Goal: Transaction & Acquisition: Purchase product/service

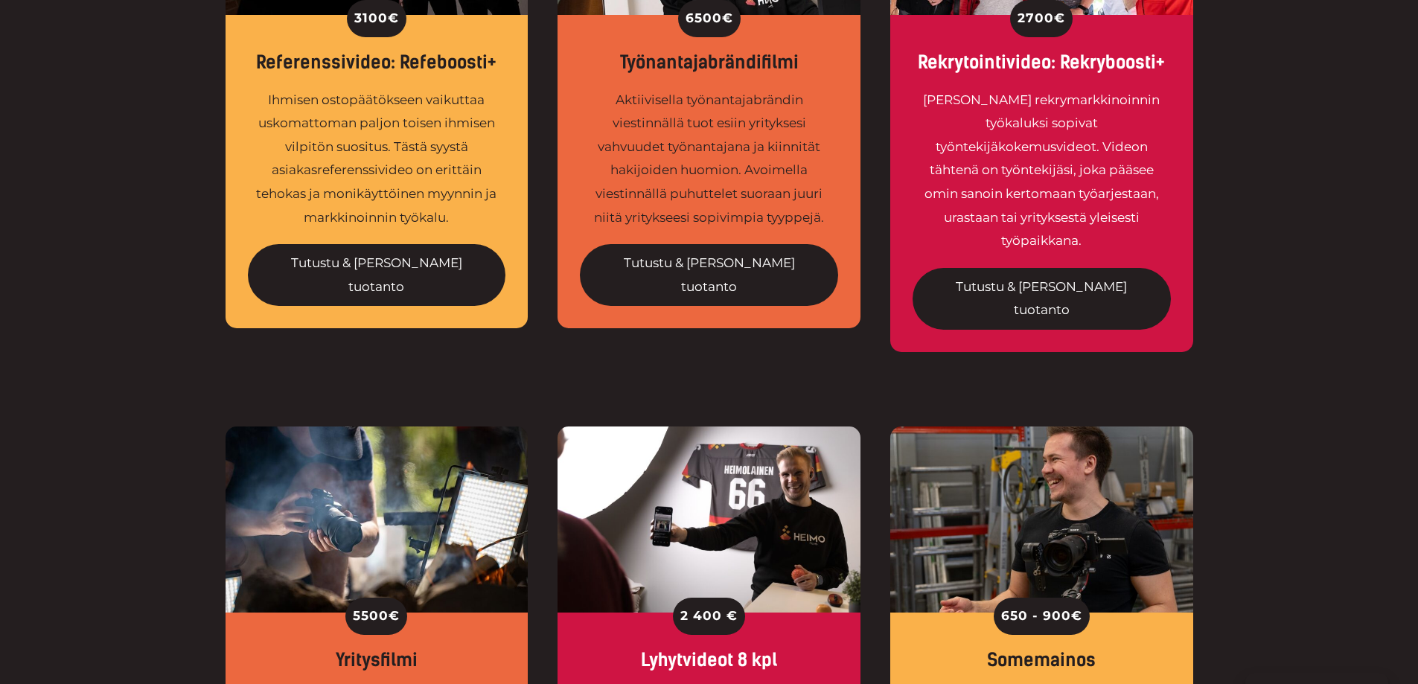
scroll to position [1042, 0]
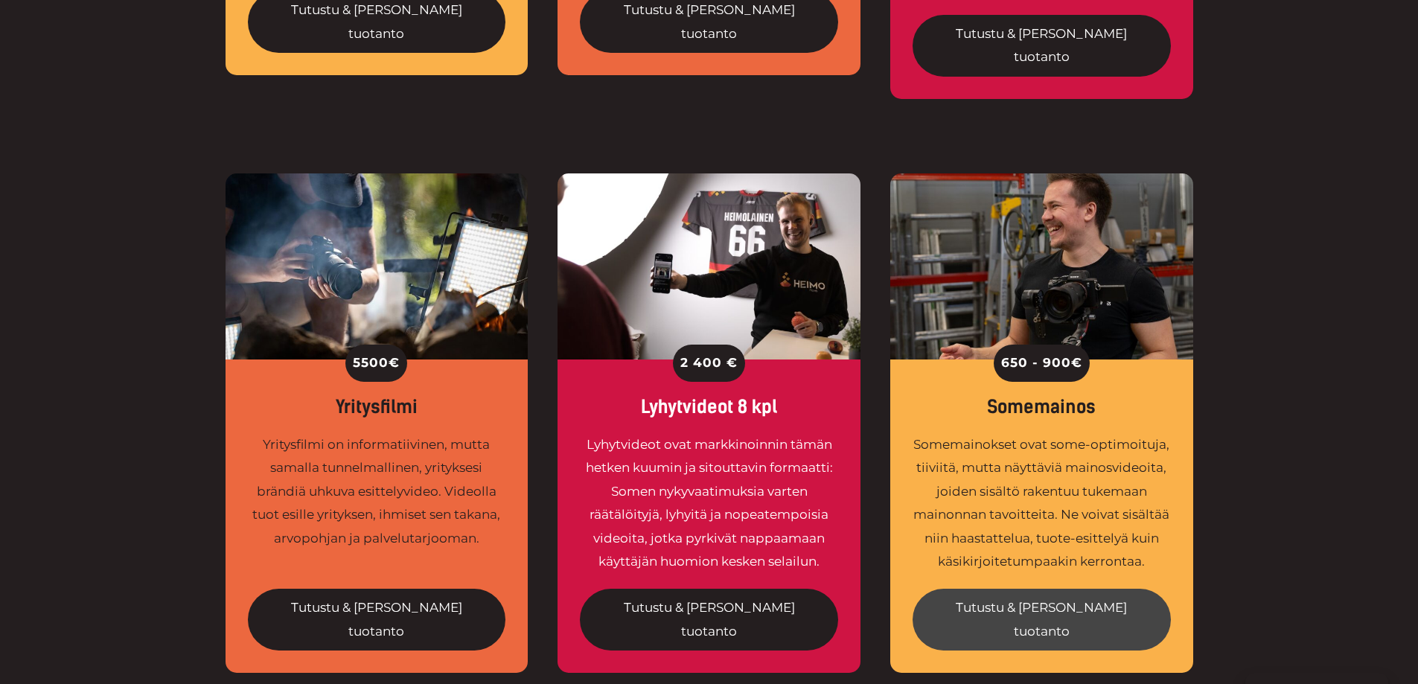
click at [1011, 589] on link "Tutustu & tilaa tuotanto" at bounding box center [1041, 620] width 258 height 62
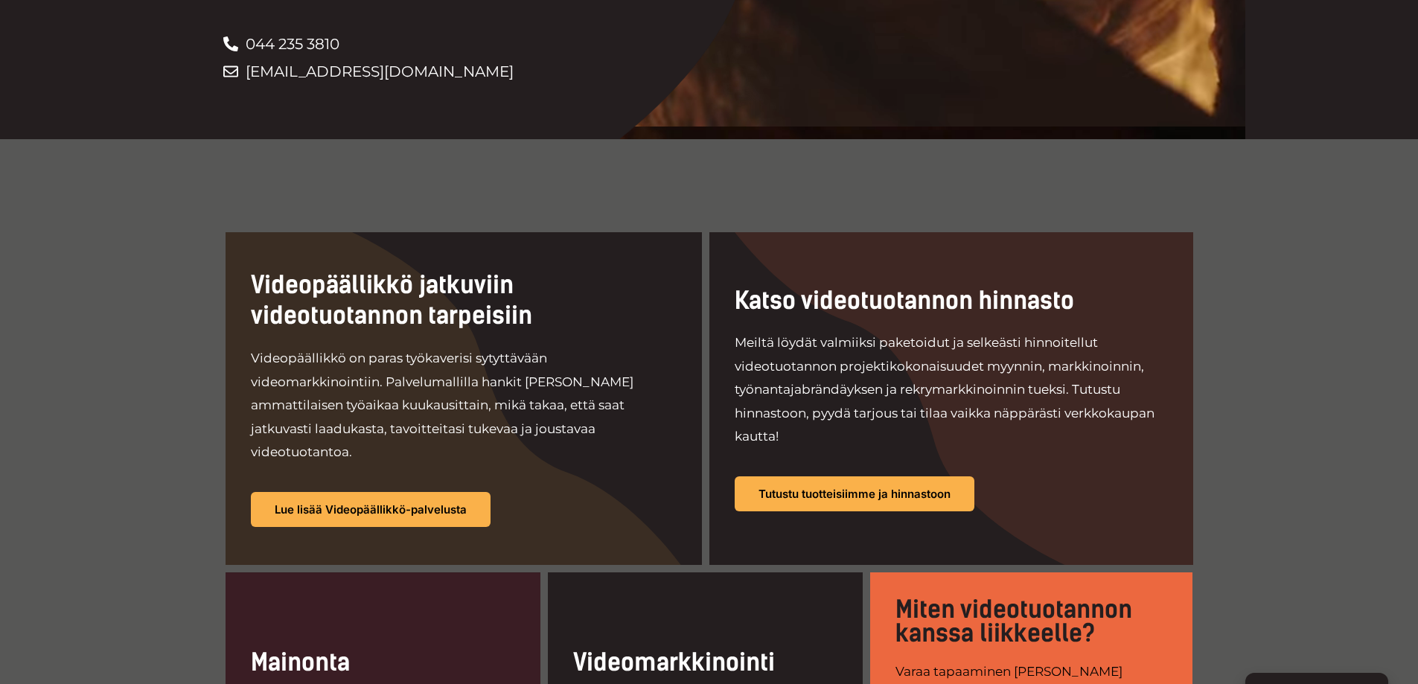
scroll to position [517, 0]
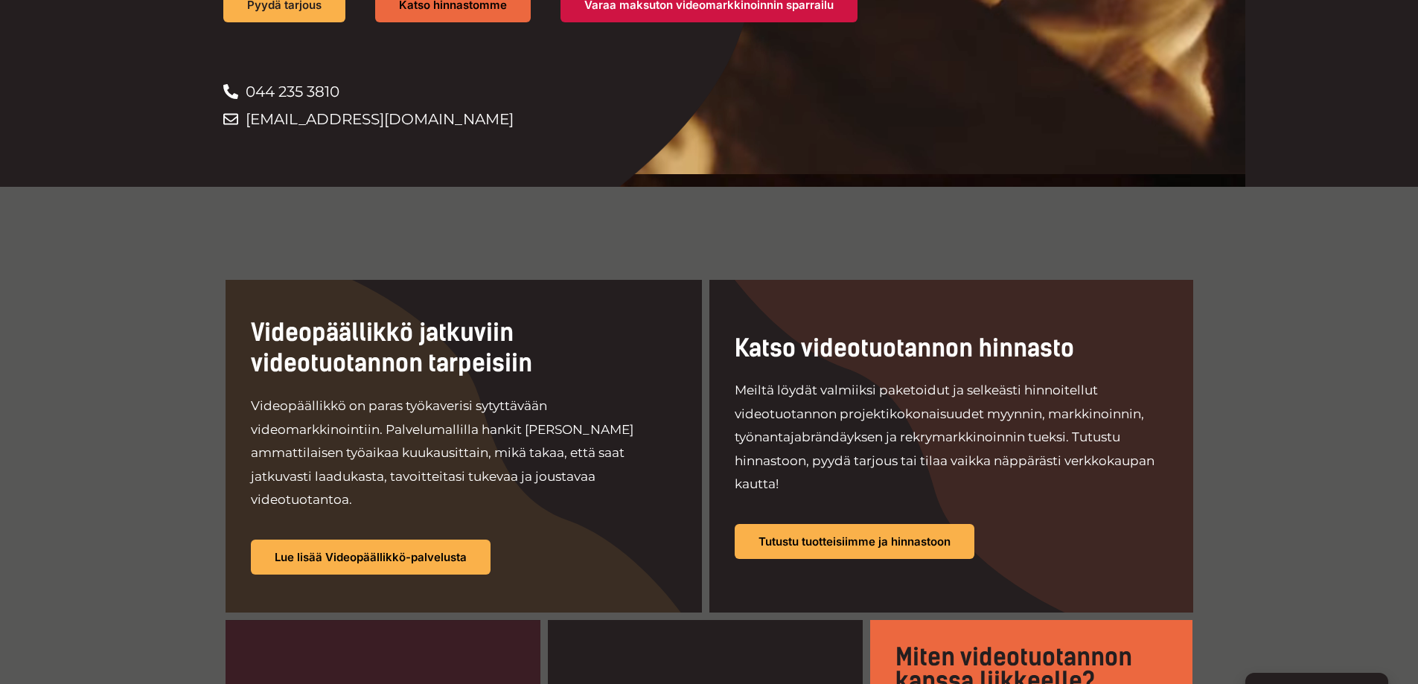
click at [858, 530] on div at bounding box center [951, 446] width 484 height 333
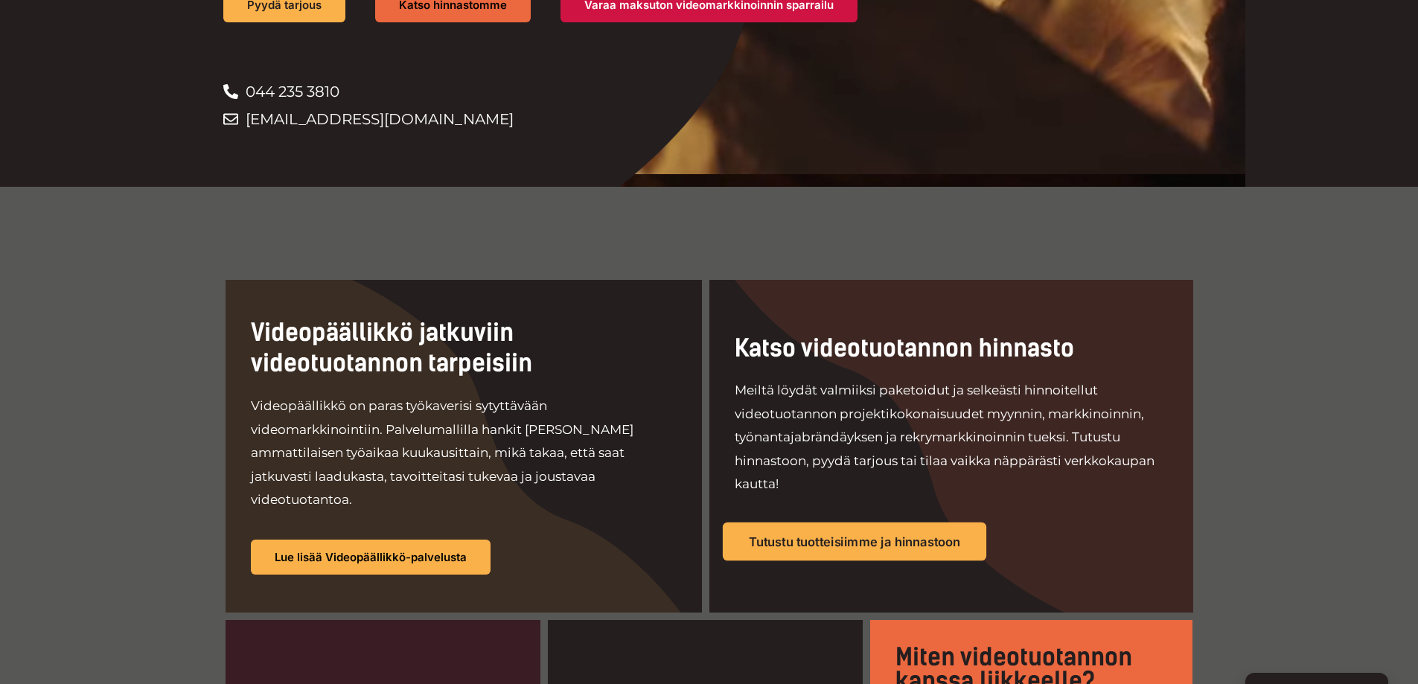
click at [859, 535] on span "Tutustu tuotteisiimme ja hinnastoon" at bounding box center [854, 541] width 211 height 13
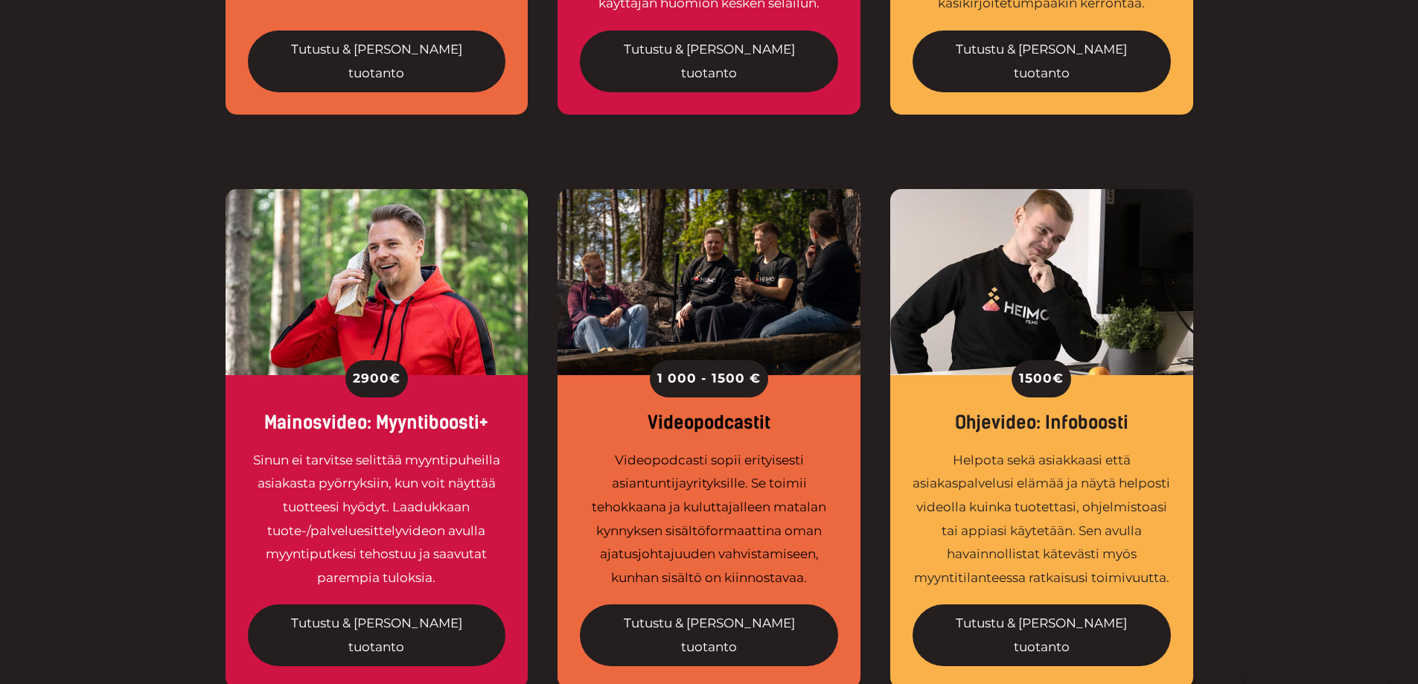
scroll to position [1563, 0]
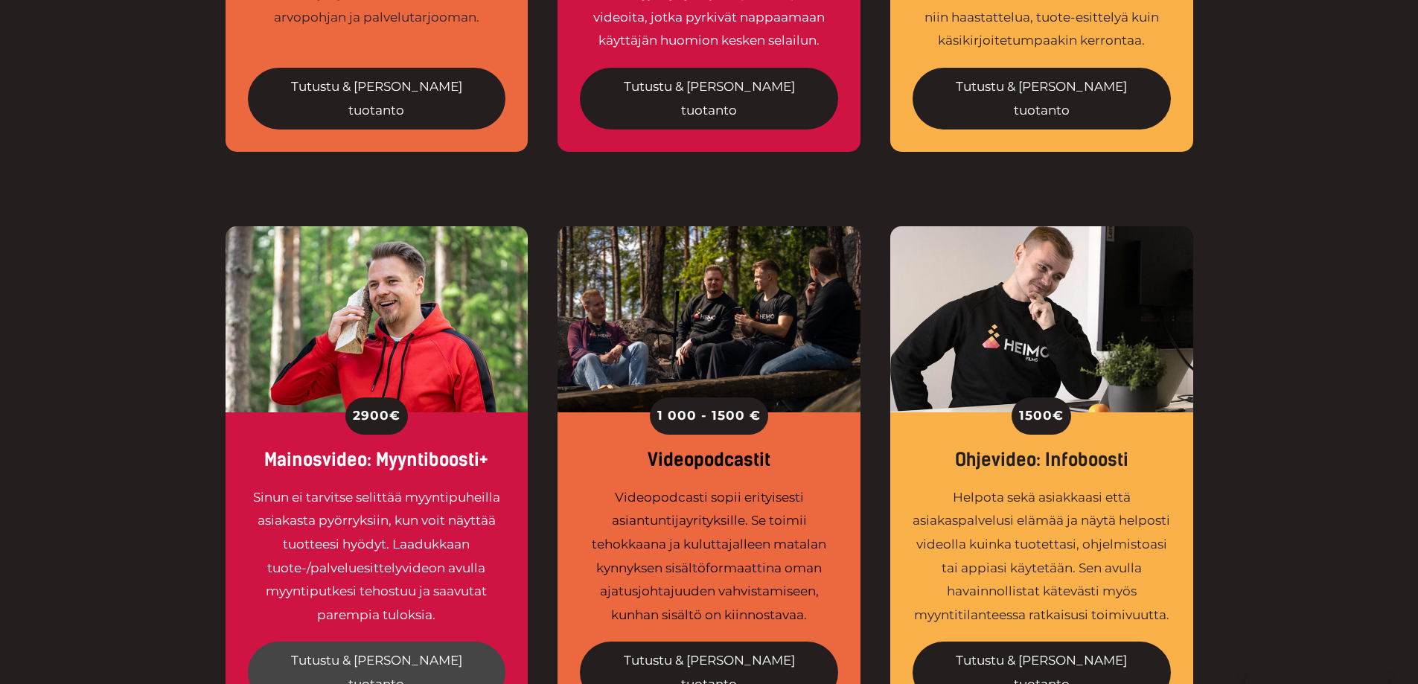
click at [385, 642] on link "Tutustu & tilaa tuotanto" at bounding box center [377, 673] width 258 height 62
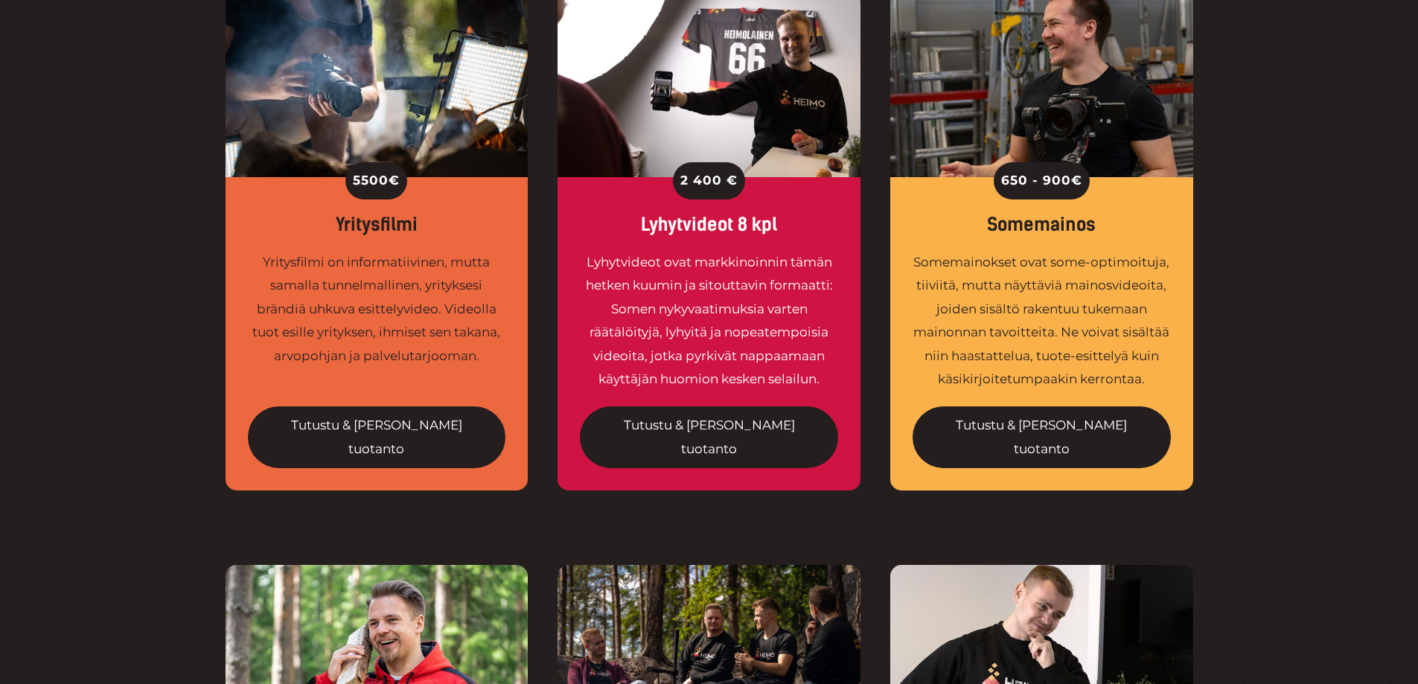
scroll to position [1191, 0]
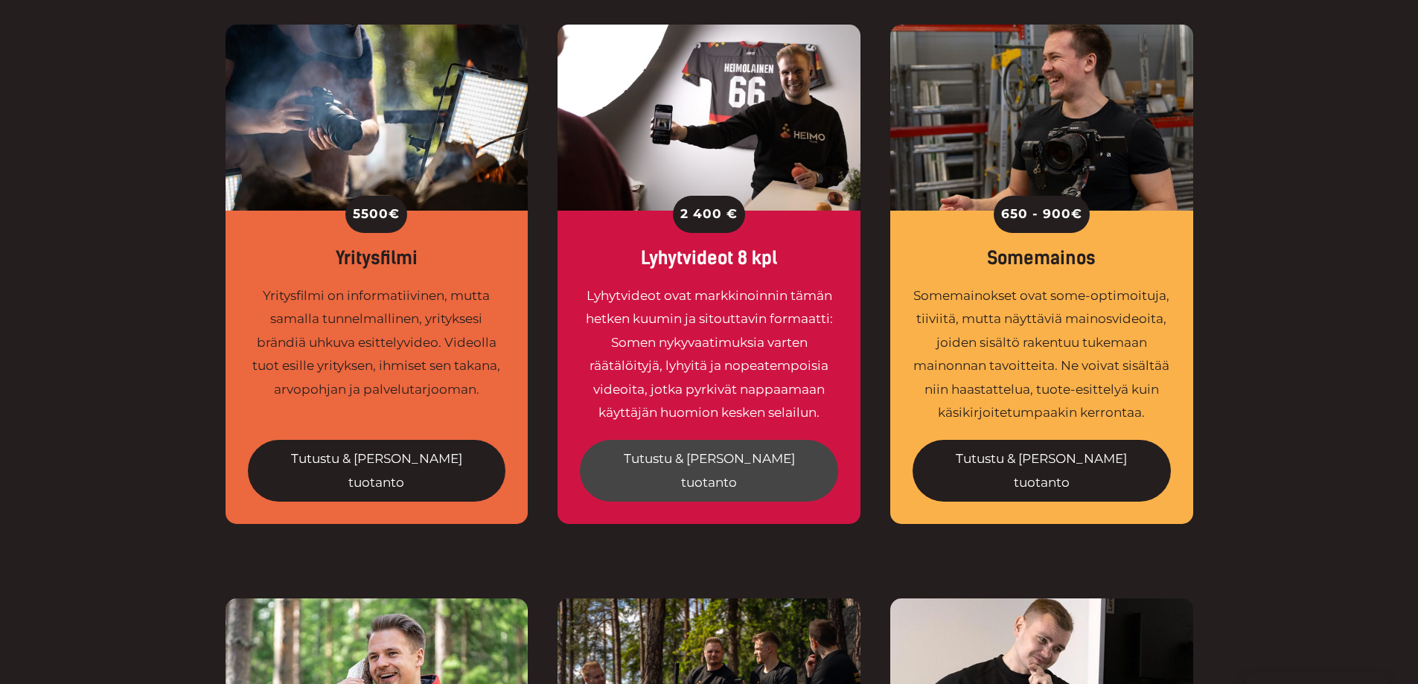
click at [697, 440] on link "Tutustu & tilaa tuotanto" at bounding box center [709, 471] width 258 height 62
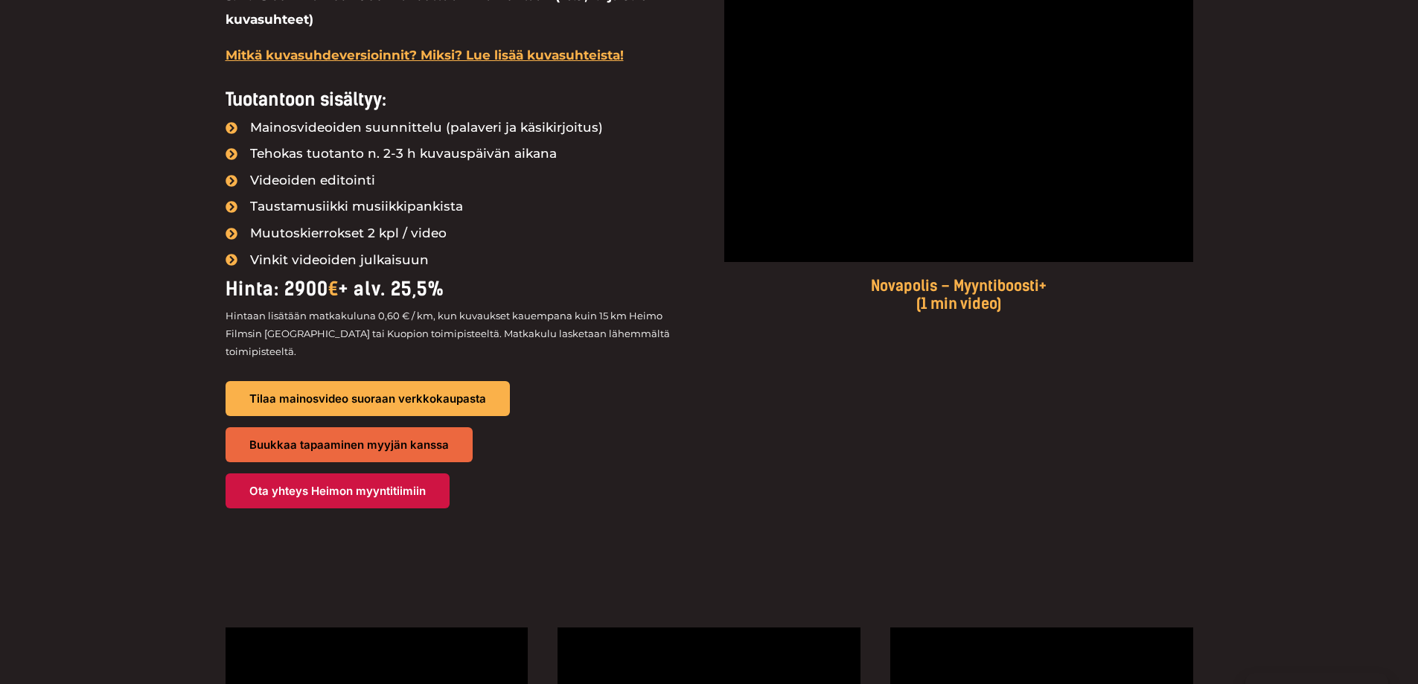
scroll to position [1265, 0]
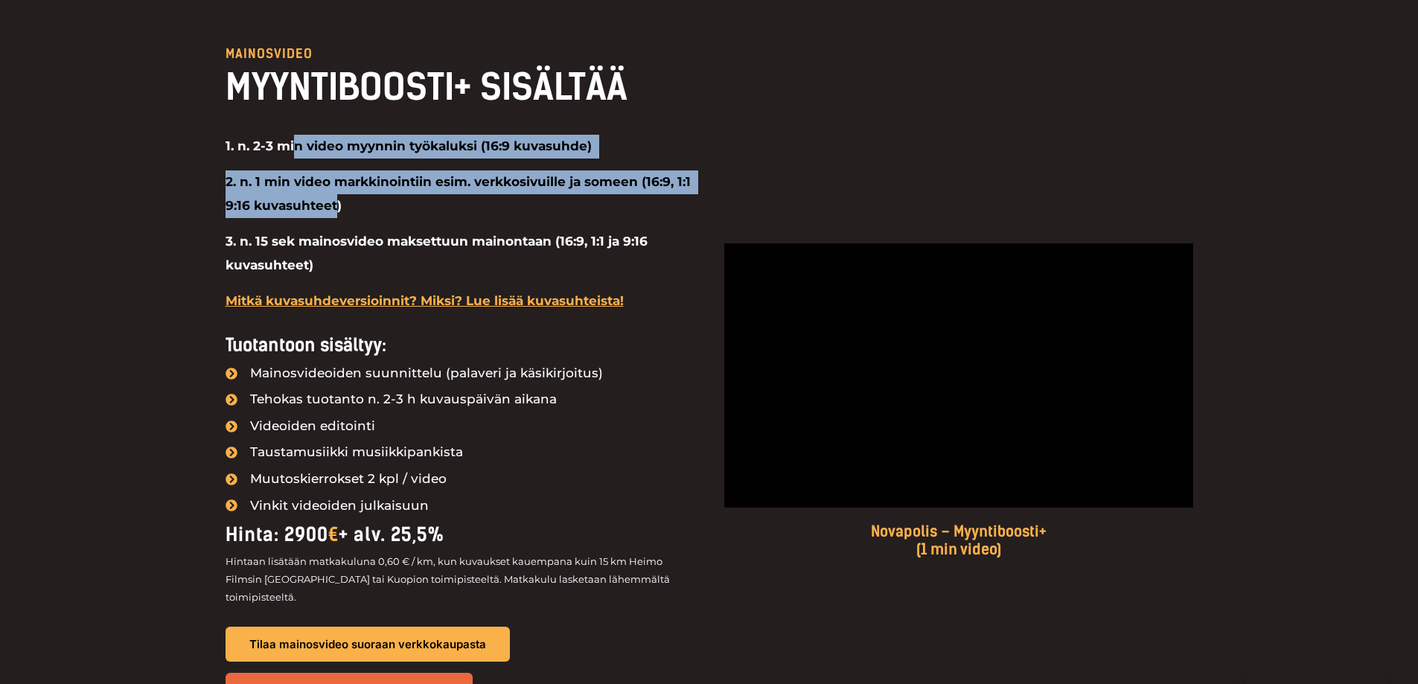
drag, startPoint x: 295, startPoint y: 148, endPoint x: 337, endPoint y: 200, distance: 66.7
click at [337, 200] on div "1. n. 2-3 min video myynnin työkaluksi (16:9 kuvasuhde) 2. n. 1 min video markk…" at bounding box center [460, 227] width 469 height 185
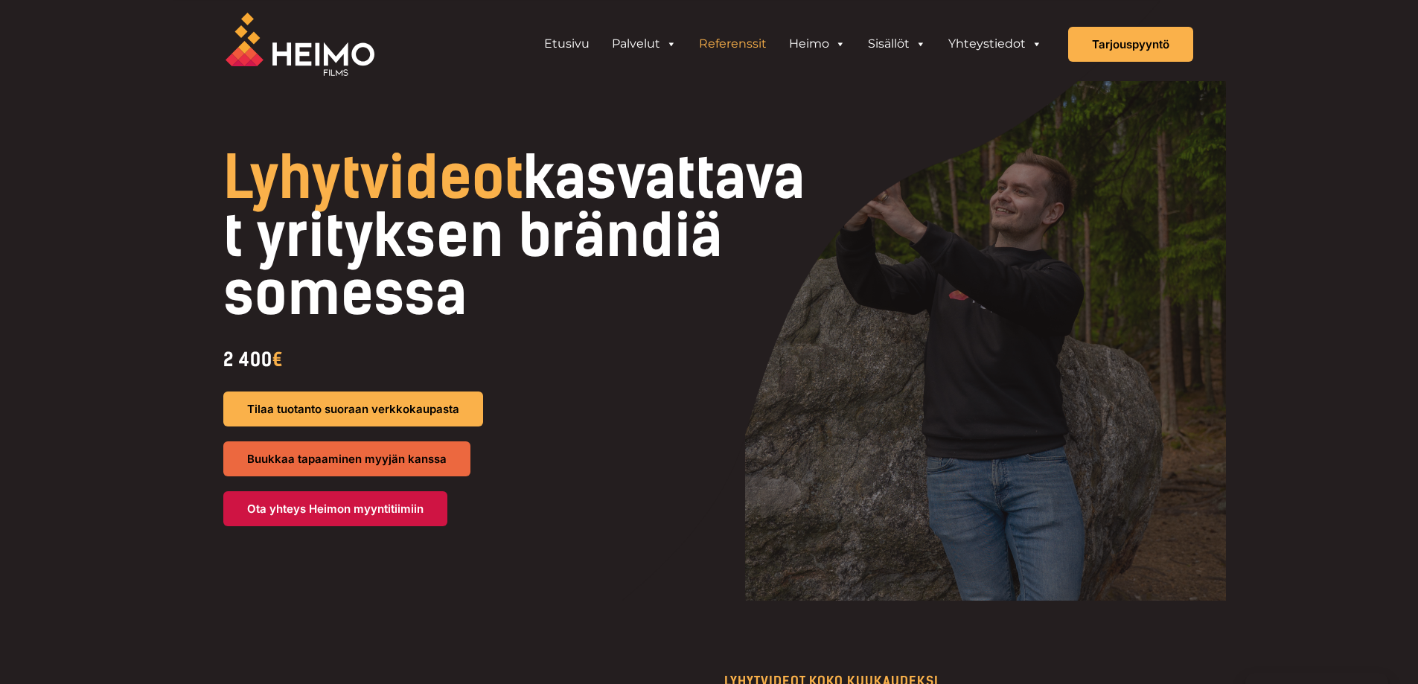
click at [761, 38] on link "Referenssit" at bounding box center [733, 44] width 90 height 30
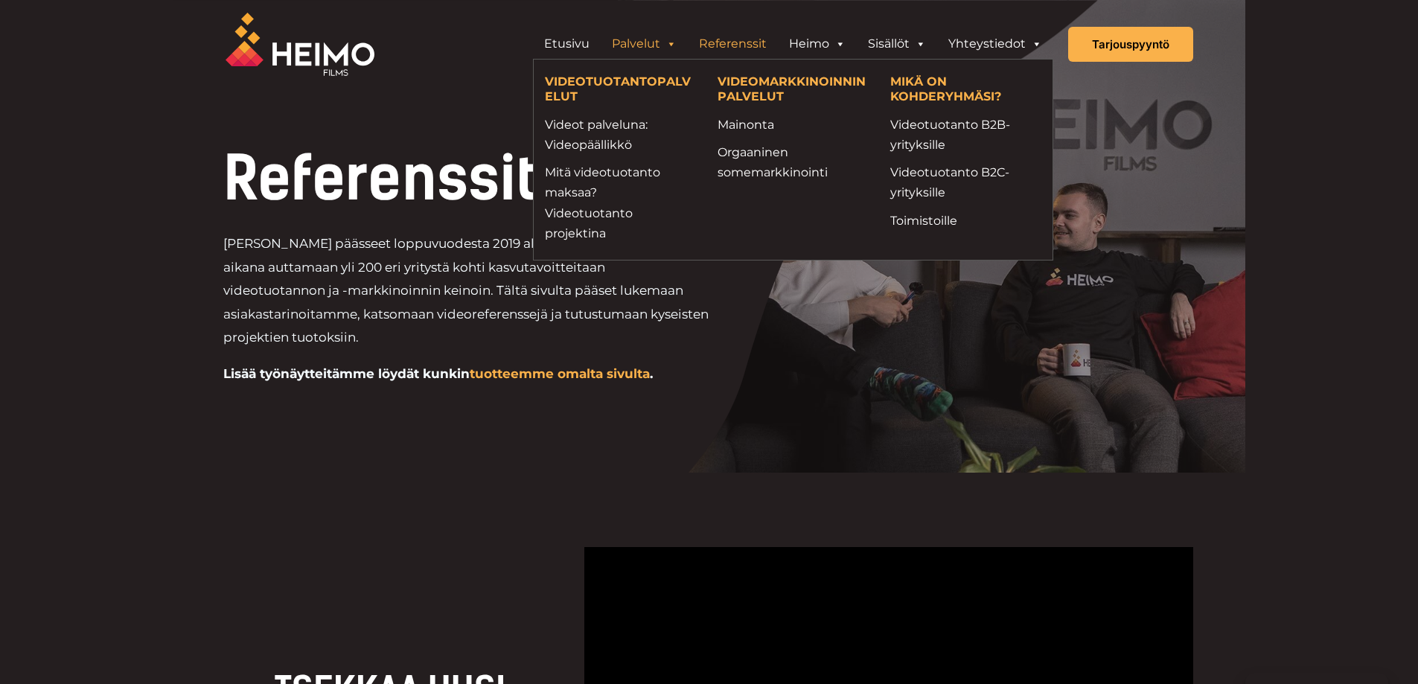
click at [661, 39] on link "Palvelut" at bounding box center [644, 44] width 87 height 30
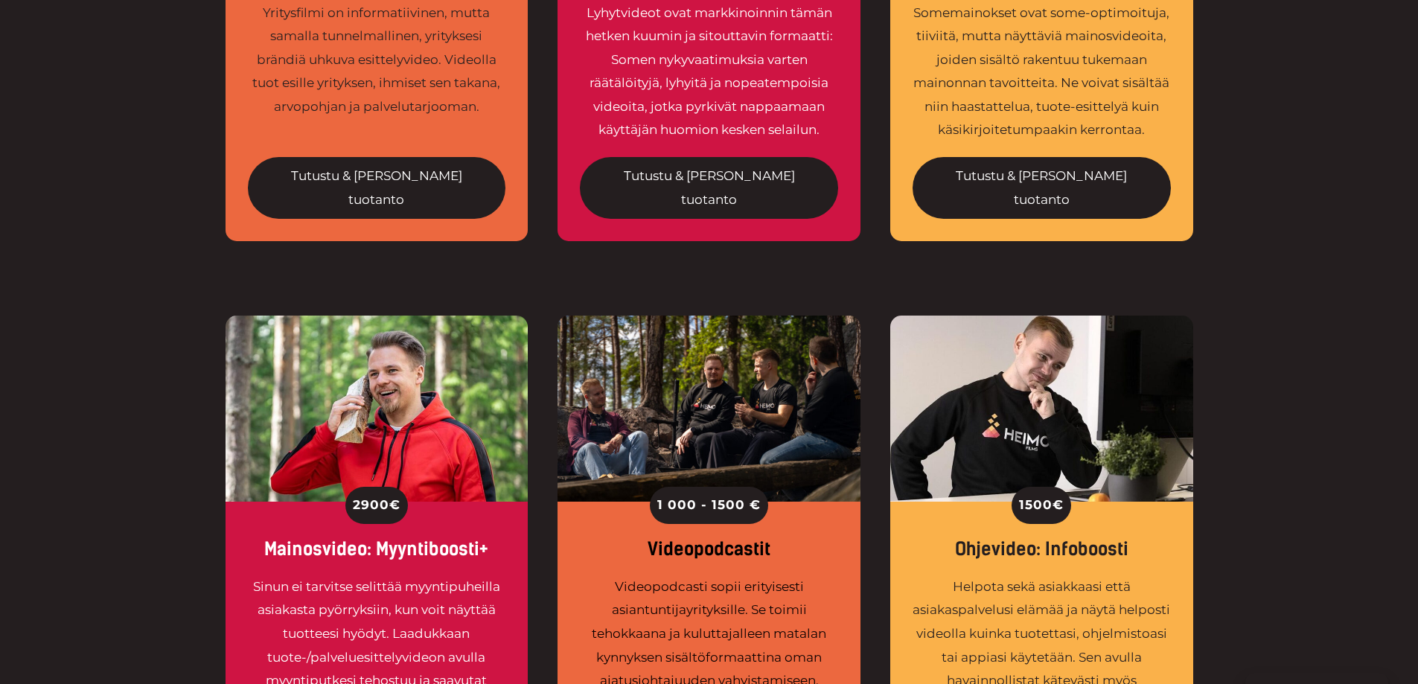
scroll to position [1563, 0]
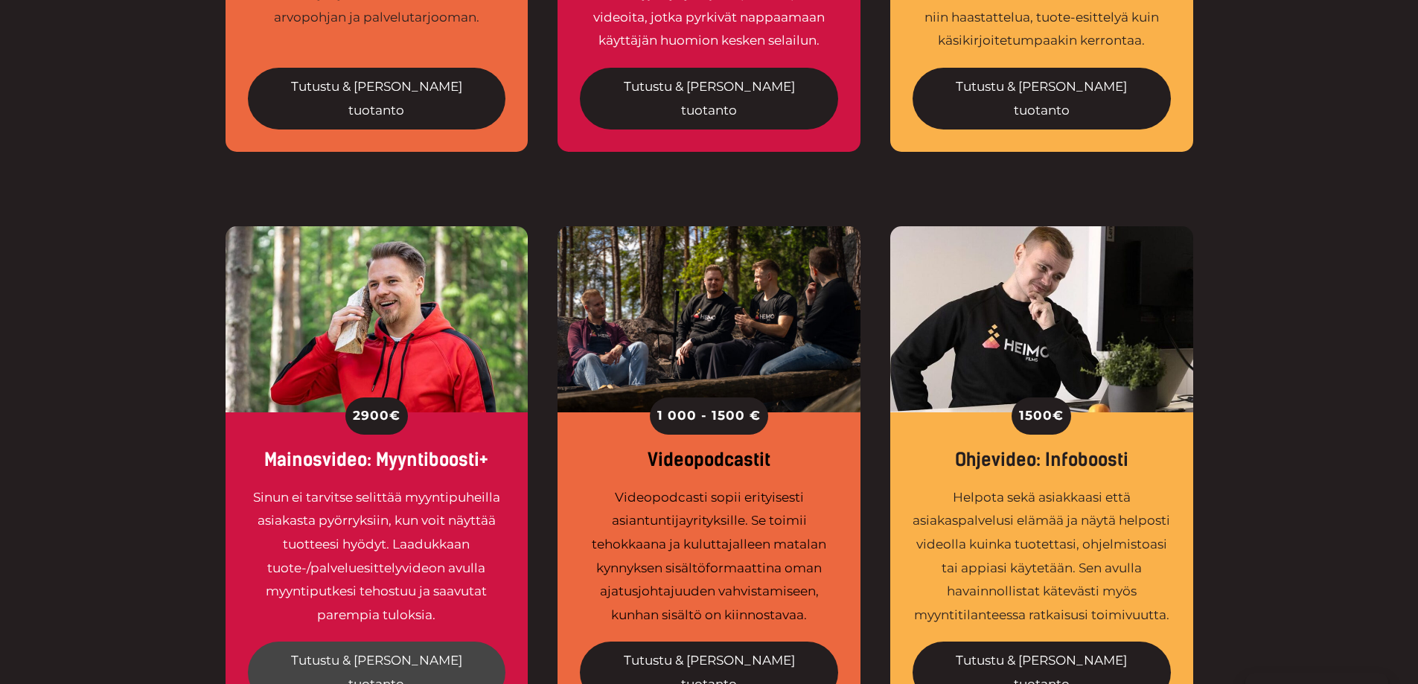
click at [401, 642] on link "Tutustu & [PERSON_NAME] tuotanto" at bounding box center [377, 673] width 258 height 62
